Goal: Check status: Check status

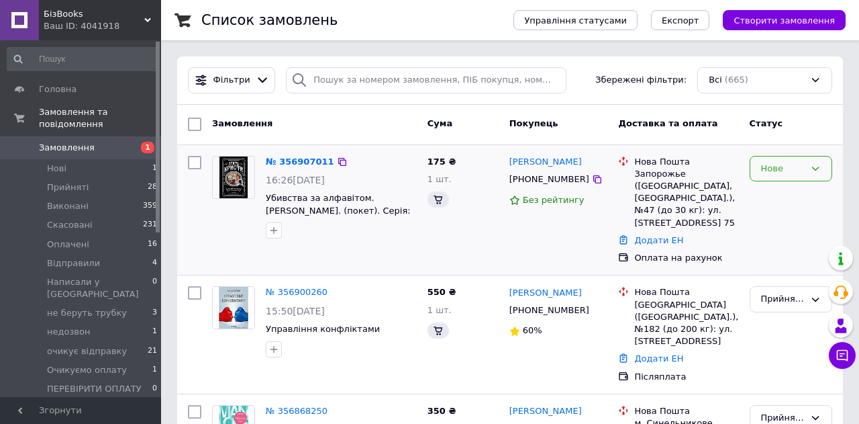
click at [812, 168] on icon at bounding box center [815, 168] width 7 height 4
click at [810, 166] on icon at bounding box center [815, 168] width 11 height 11
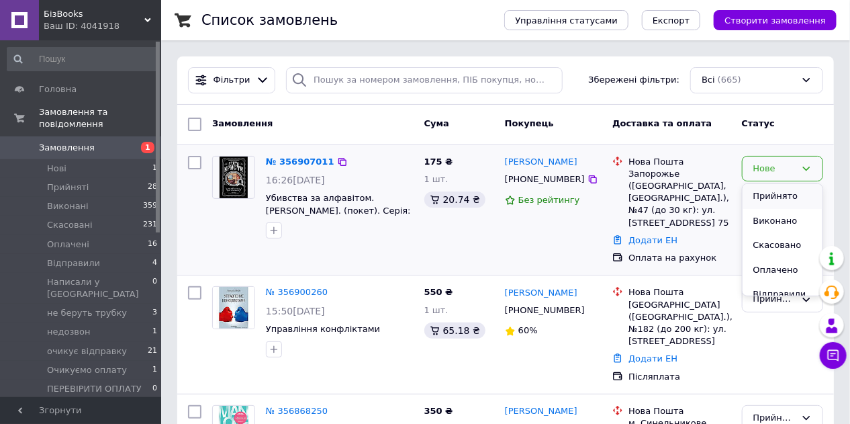
click at [767, 195] on li "Прийнято" at bounding box center [782, 196] width 80 height 25
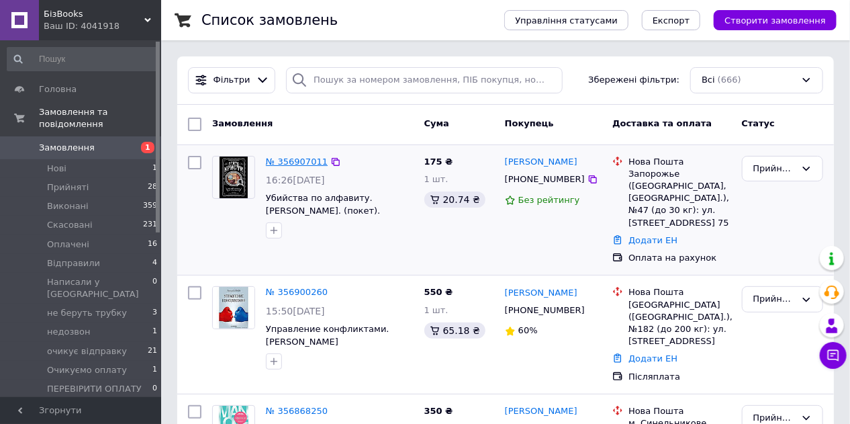
click at [301, 160] on link "№ 356907011" at bounding box center [297, 161] width 62 height 10
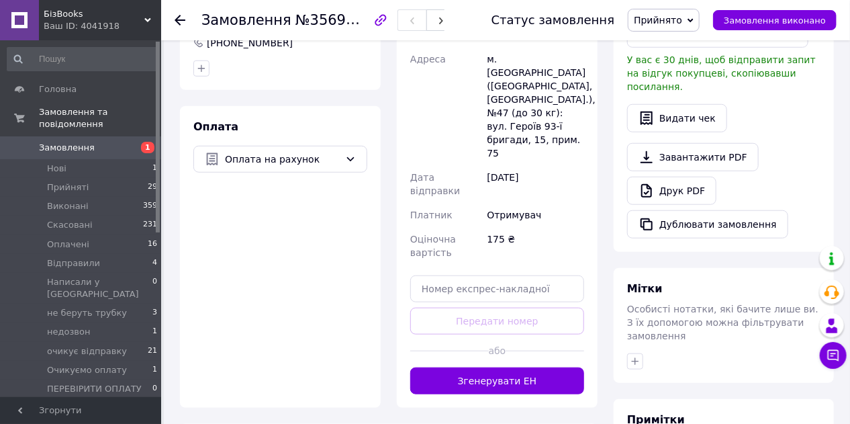
scroll to position [397, 0]
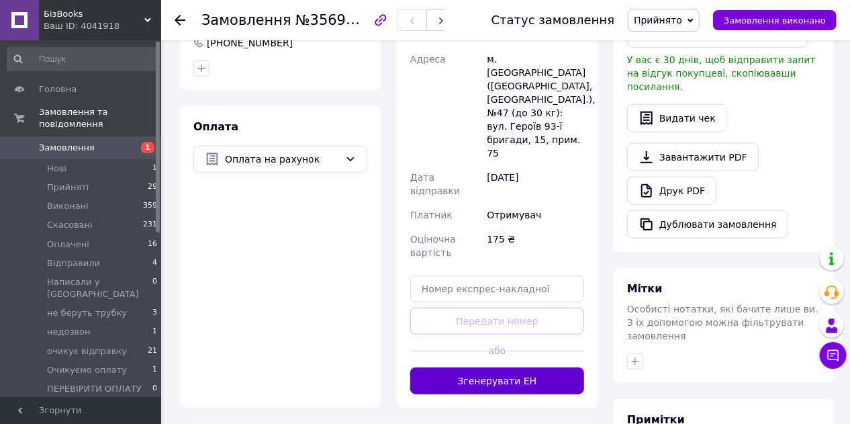
click at [518, 367] on button "Згенерувати ЕН" at bounding box center [497, 380] width 174 height 27
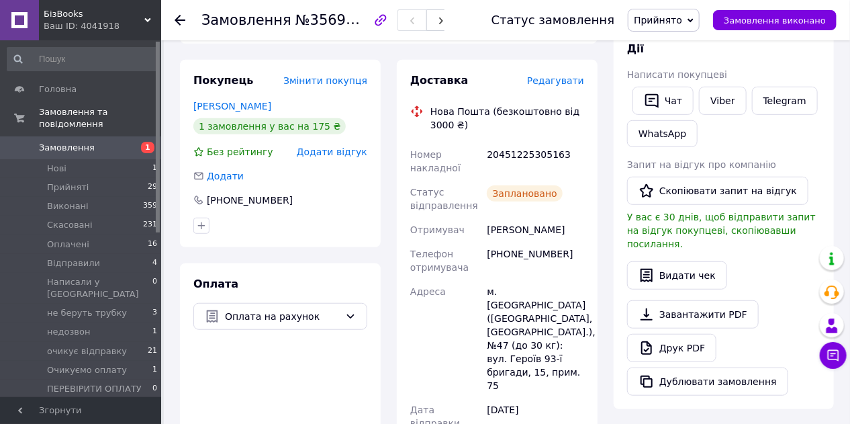
scroll to position [236, 0]
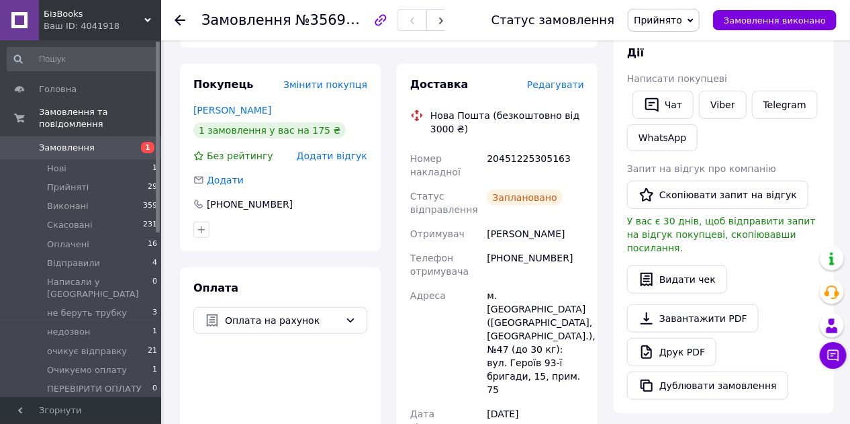
click at [72, 142] on span "Замовлення" at bounding box center [67, 148] width 56 height 12
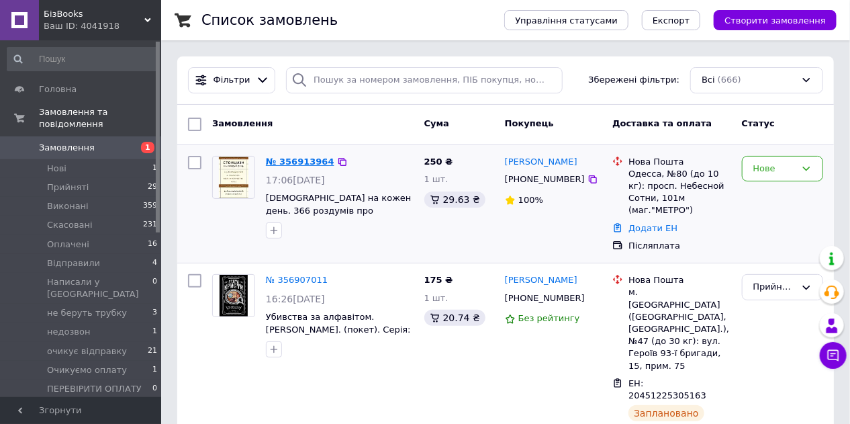
click at [293, 160] on link "№ 356913964" at bounding box center [300, 161] width 68 height 10
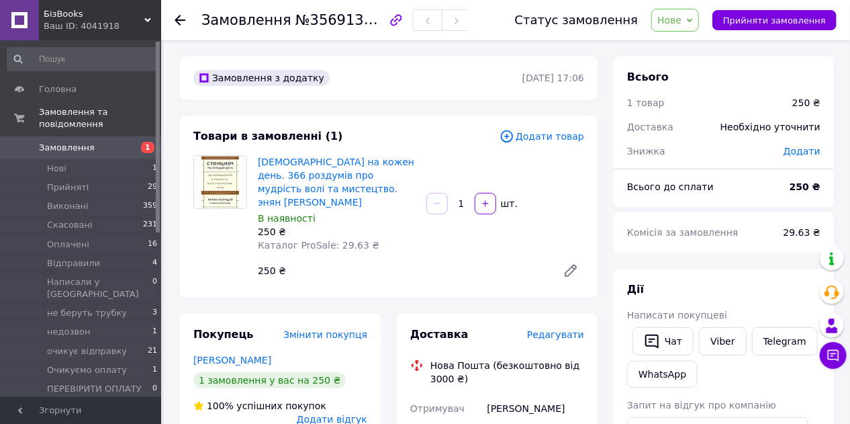
click at [569, 271] on icon at bounding box center [570, 270] width 11 height 11
